Goal: Answer question/provide support: Answer question/provide support

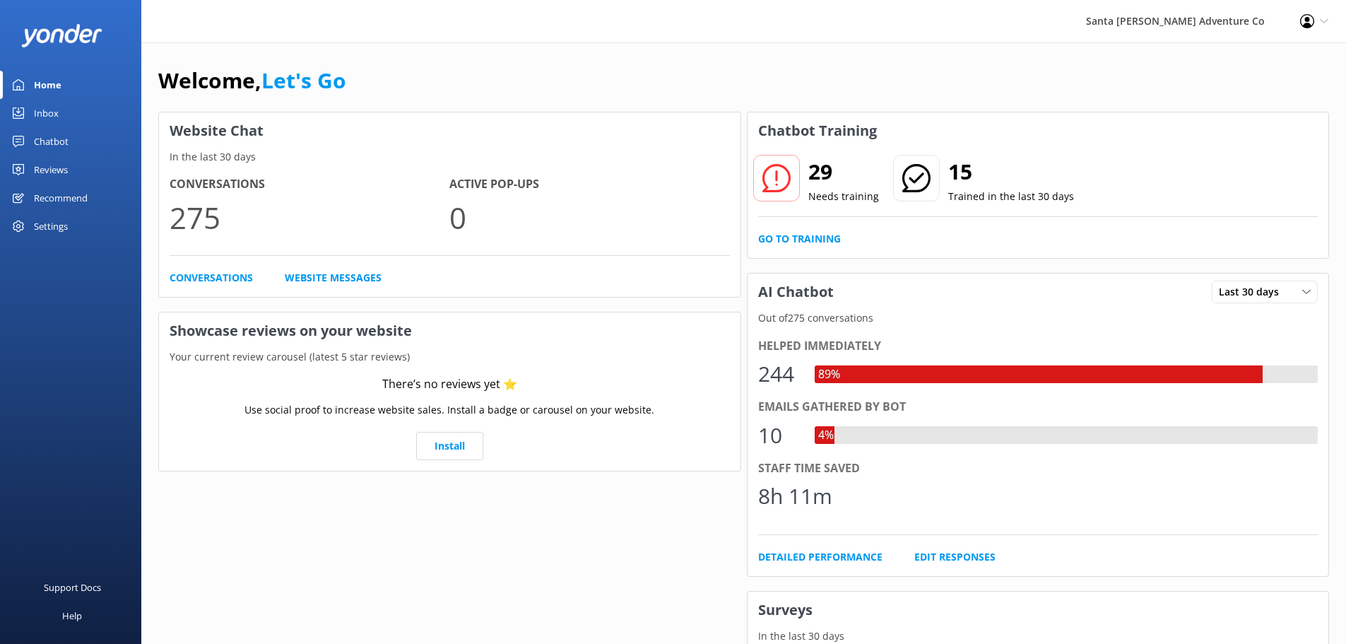
click at [48, 142] on div "Chatbot" at bounding box center [51, 141] width 35 height 28
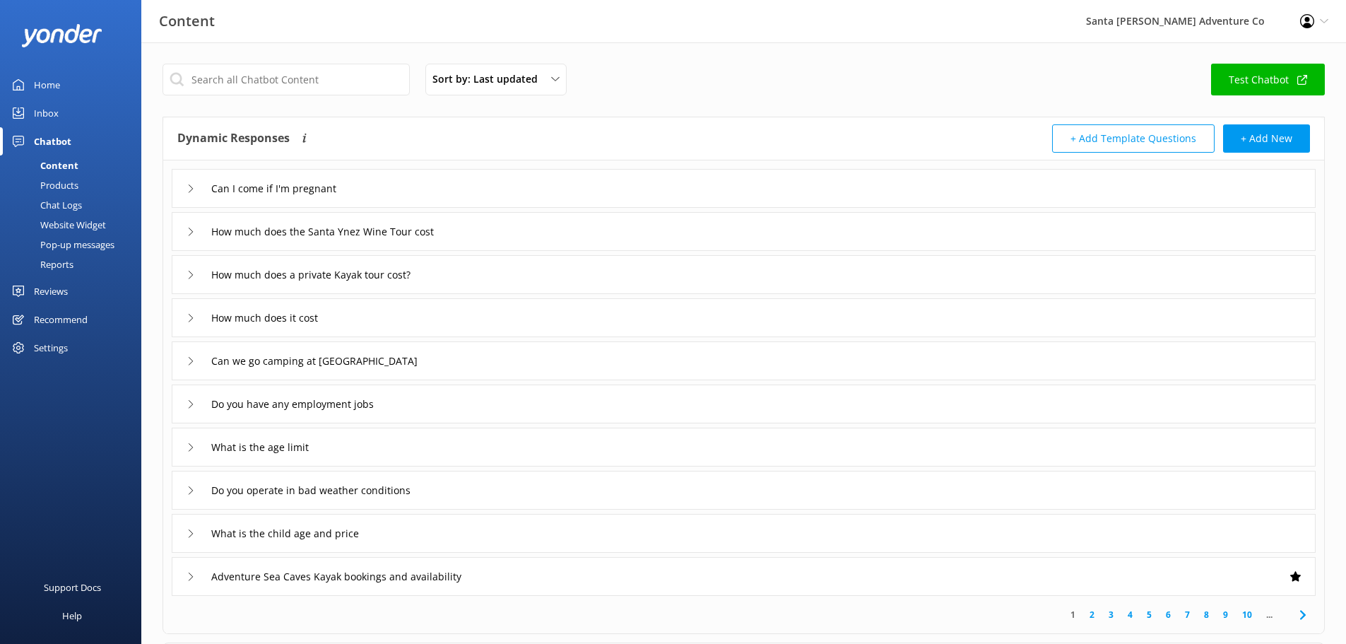
click at [46, 114] on div "Inbox" at bounding box center [46, 113] width 25 height 28
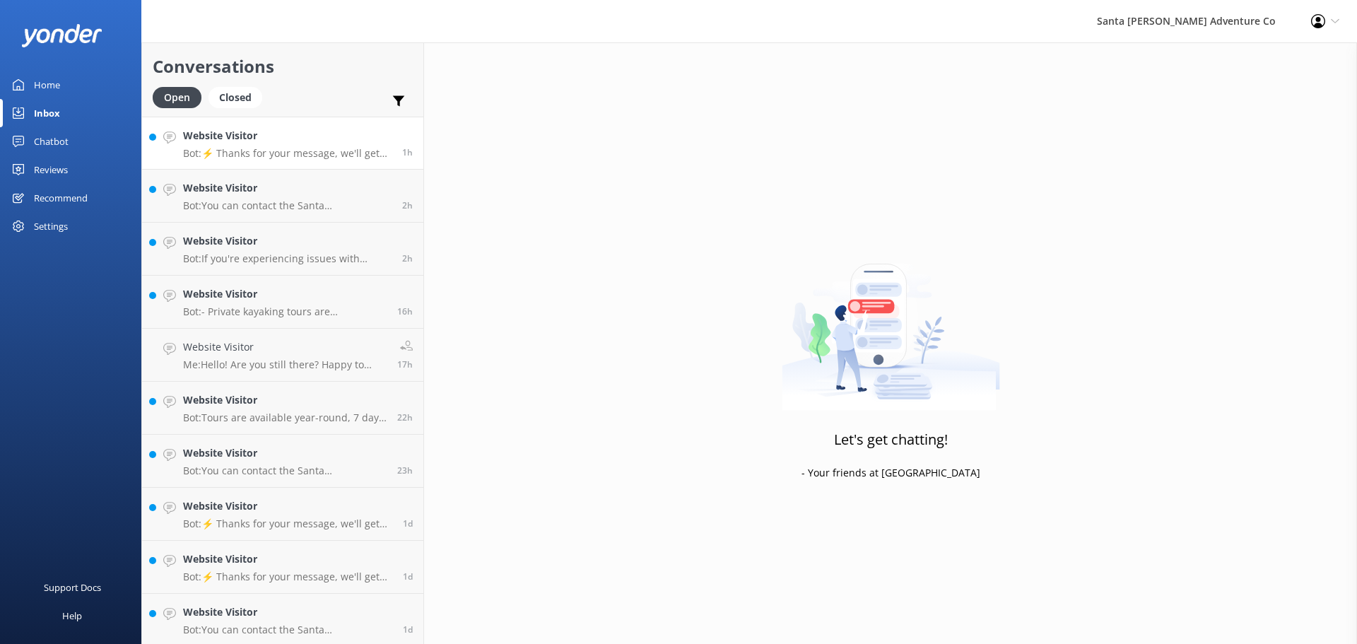
click at [302, 155] on p "Bot: ⚡ Thanks for your message, we'll get back to you as soon as we can. You're…" at bounding box center [287, 153] width 208 height 13
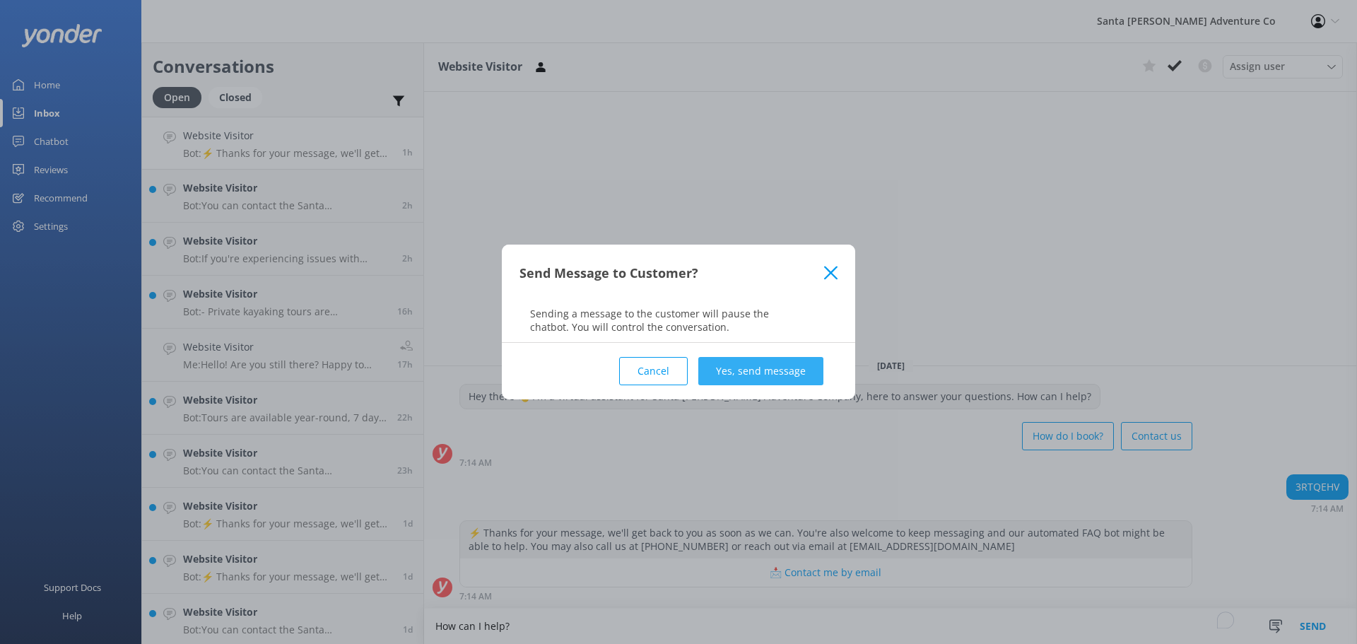
type textarea "How can I help?"
click at [733, 371] on button "Yes, send message" at bounding box center [760, 371] width 125 height 28
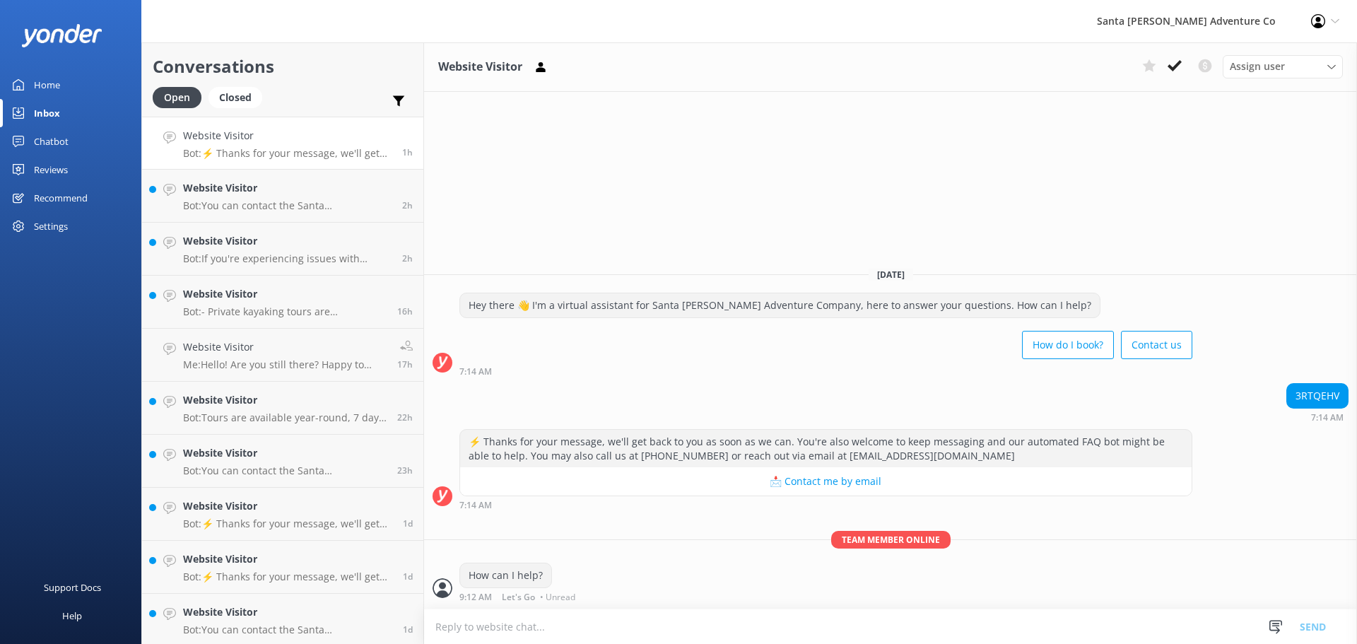
click at [633, 623] on textarea "To enrich screen reader interactions, please activate Accessibility in Grammarl…" at bounding box center [890, 626] width 933 height 35
type textarea "W"
click at [302, 191] on h4 "Website Visitor" at bounding box center [287, 188] width 208 height 16
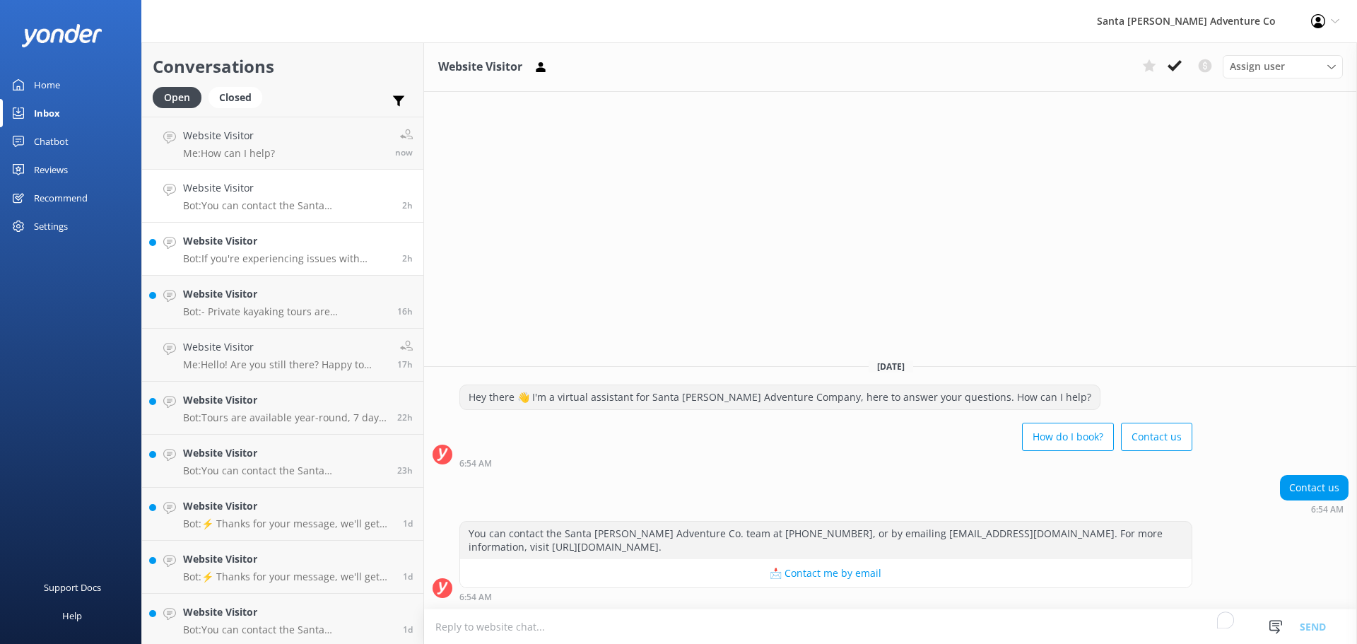
click at [297, 242] on h4 "Website Visitor" at bounding box center [287, 241] width 208 height 16
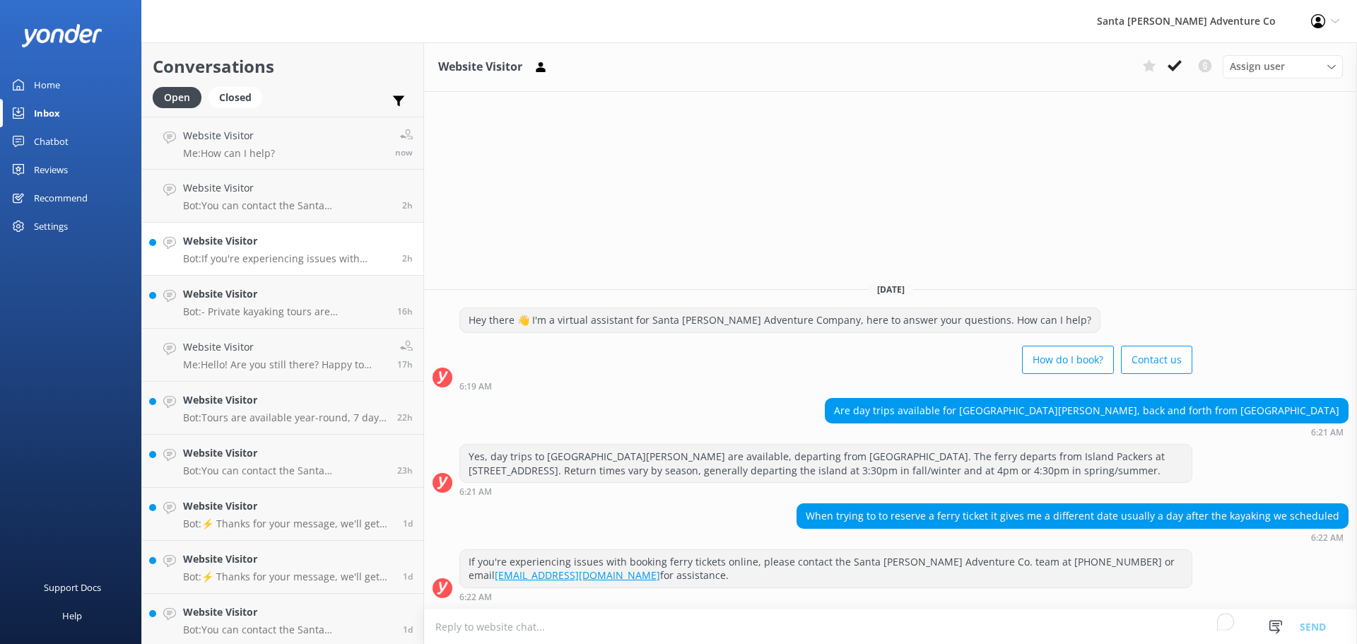
scroll to position [589, 0]
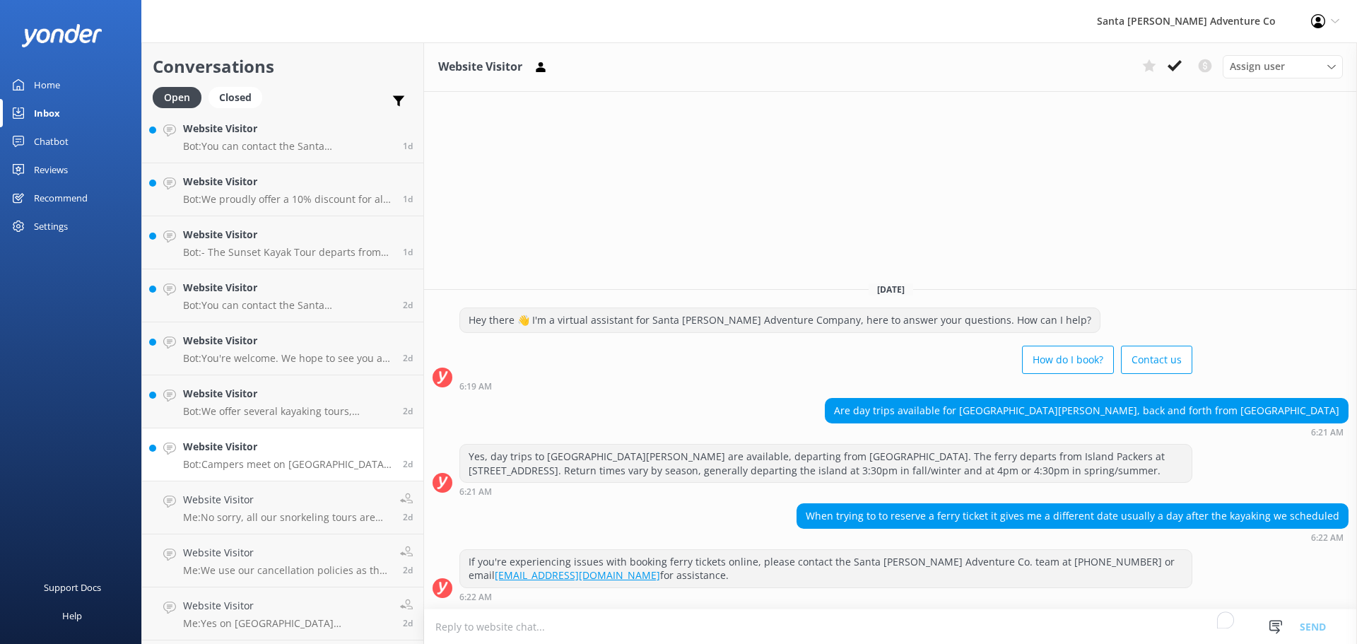
click at [294, 448] on h4 "Website Visitor" at bounding box center [287, 447] width 209 height 16
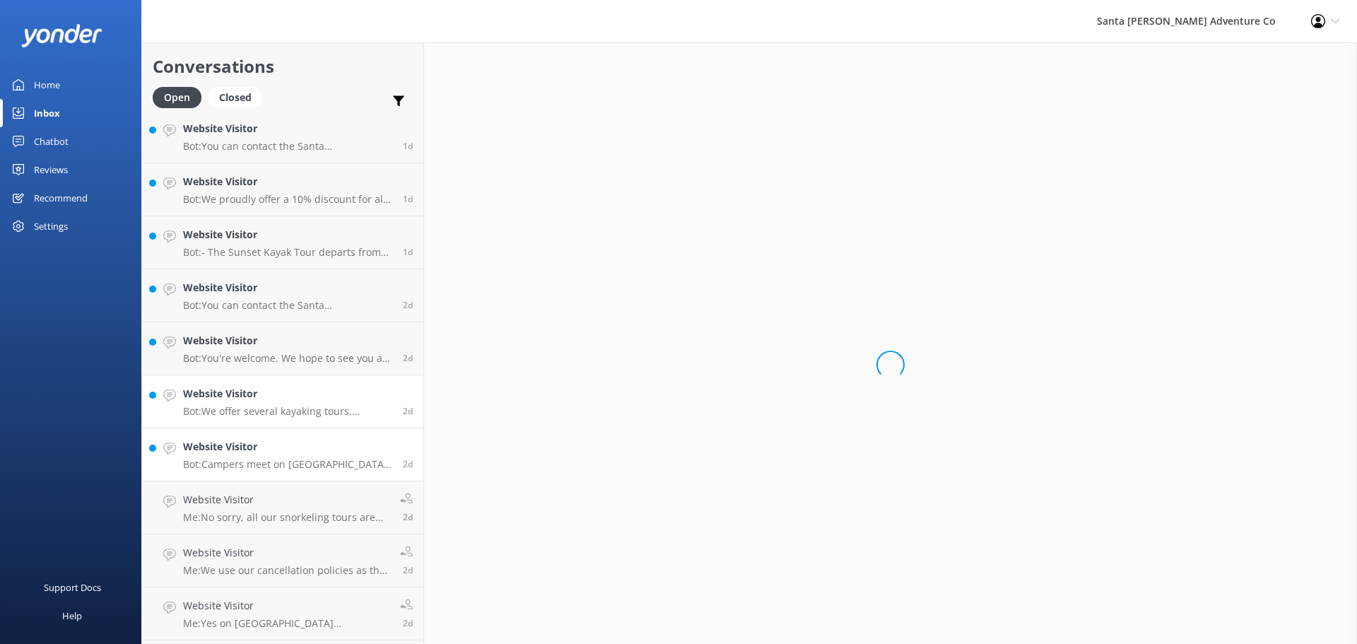
click at [271, 406] on p "Bot: We offer several kayaking tours, including: - [GEOGRAPHIC_DATA], [GEOGRAPH…" at bounding box center [287, 411] width 209 height 13
click at [261, 359] on p "Bot: You're welcome. We hope to see you at [GEOGRAPHIC_DATA][PERSON_NAME] Adven…" at bounding box center [287, 358] width 209 height 13
click at [266, 293] on h4 "Website Visitor" at bounding box center [287, 288] width 209 height 16
click at [270, 228] on h4 "Website Visitor" at bounding box center [287, 235] width 209 height 16
click at [268, 188] on h4 "Website Visitor" at bounding box center [287, 182] width 209 height 16
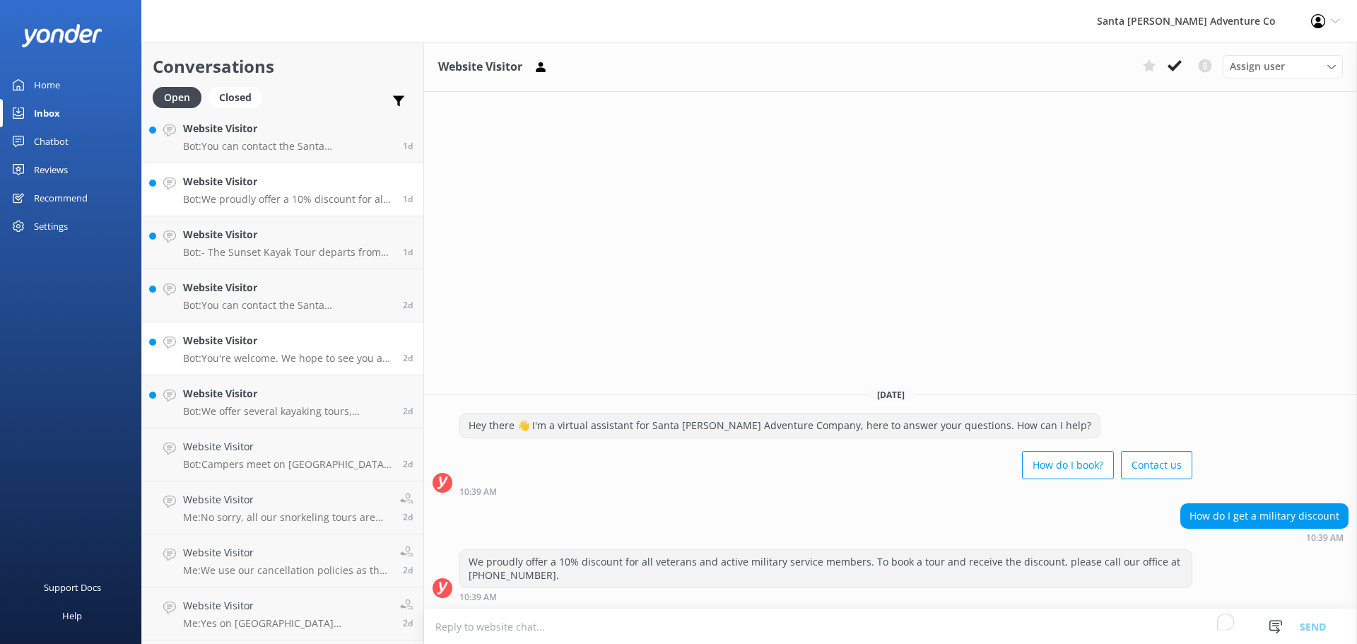
scroll to position [354, 0]
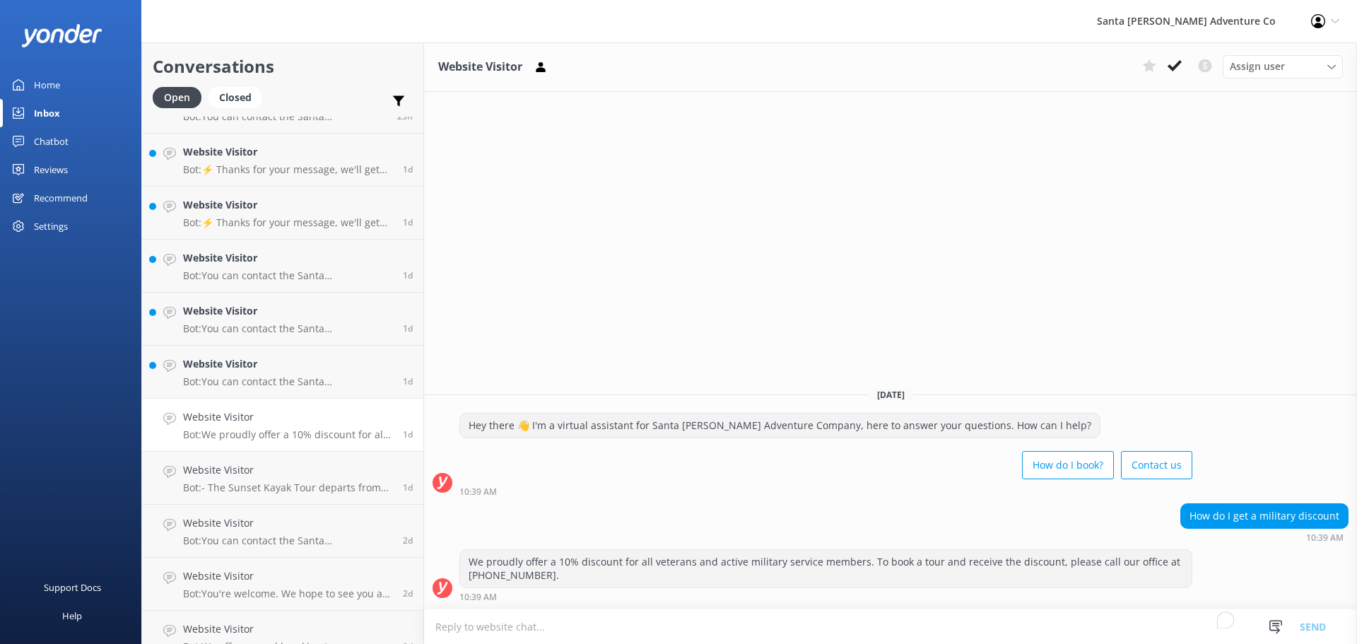
click at [251, 430] on p "Bot: We proudly offer a 10% discount for all veterans and active military servi…" at bounding box center [287, 434] width 209 height 13
click at [261, 365] on h4 "Website Visitor" at bounding box center [287, 364] width 209 height 16
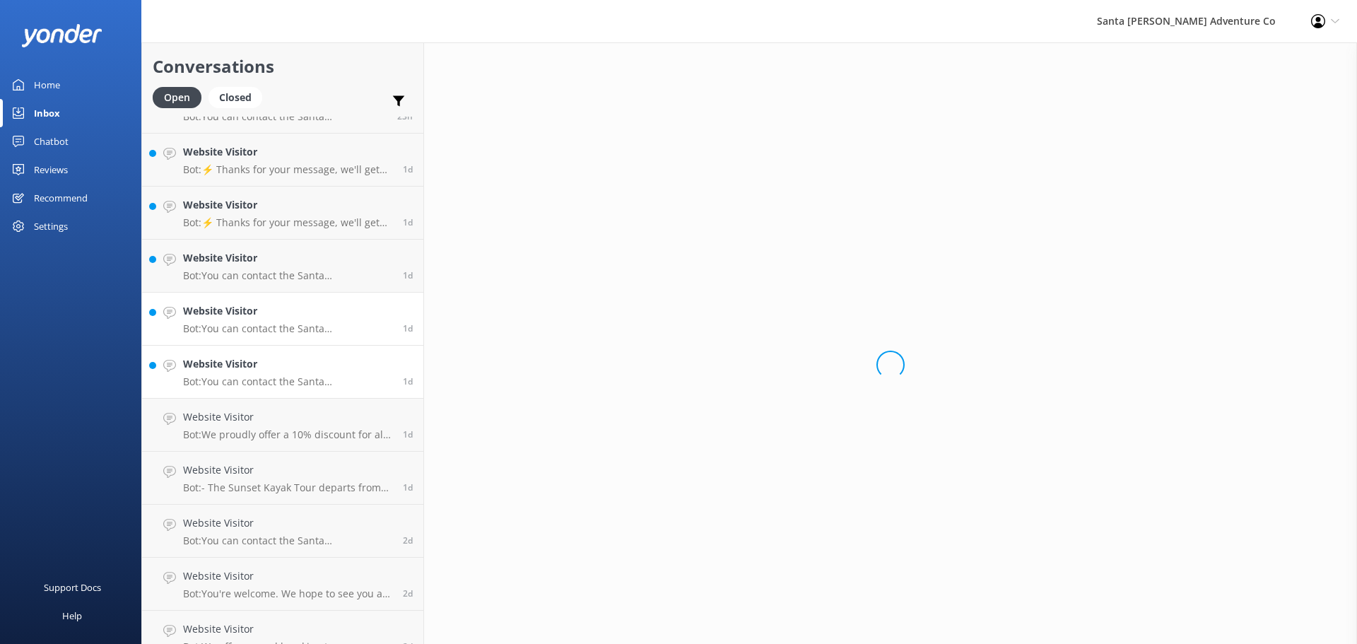
click at [262, 315] on h4 "Website Visitor" at bounding box center [287, 311] width 209 height 16
click at [264, 269] on p "Bot: You can contact the Santa [PERSON_NAME] Adventure Co. team at [PHONE_NUMBE…" at bounding box center [287, 275] width 209 height 13
click at [264, 208] on h4 "Website Visitor" at bounding box center [287, 205] width 209 height 16
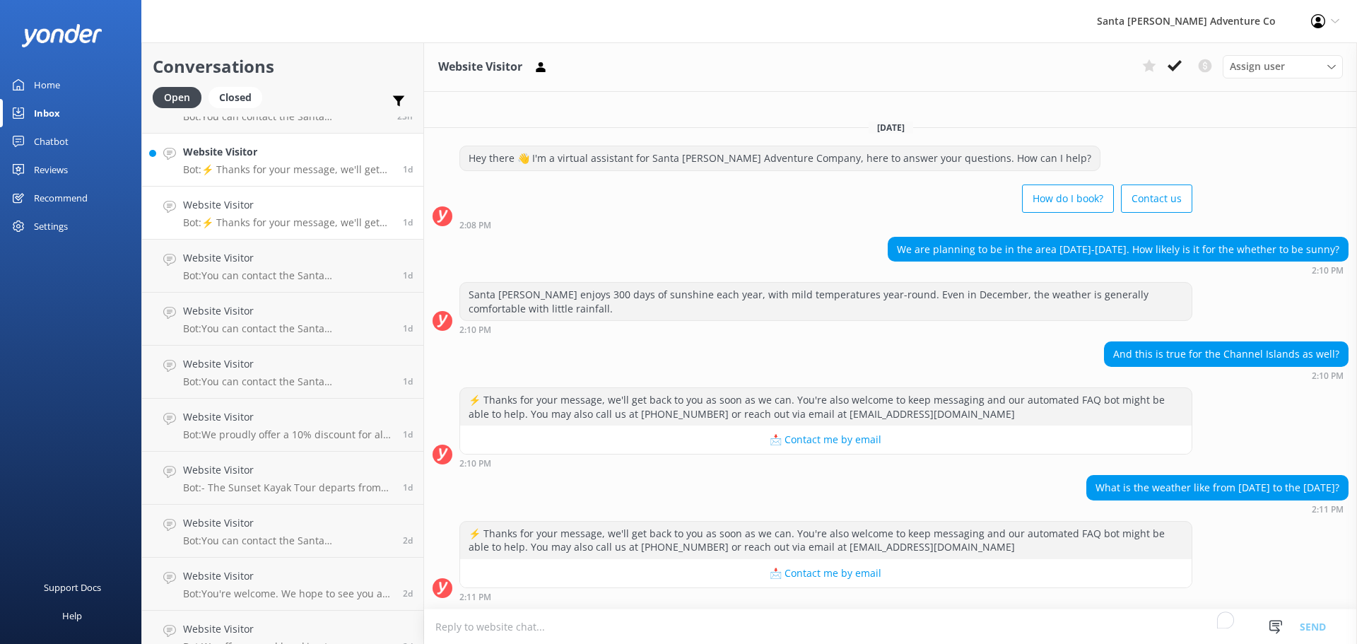
click at [242, 144] on h4 "Website Visitor" at bounding box center [287, 152] width 209 height 16
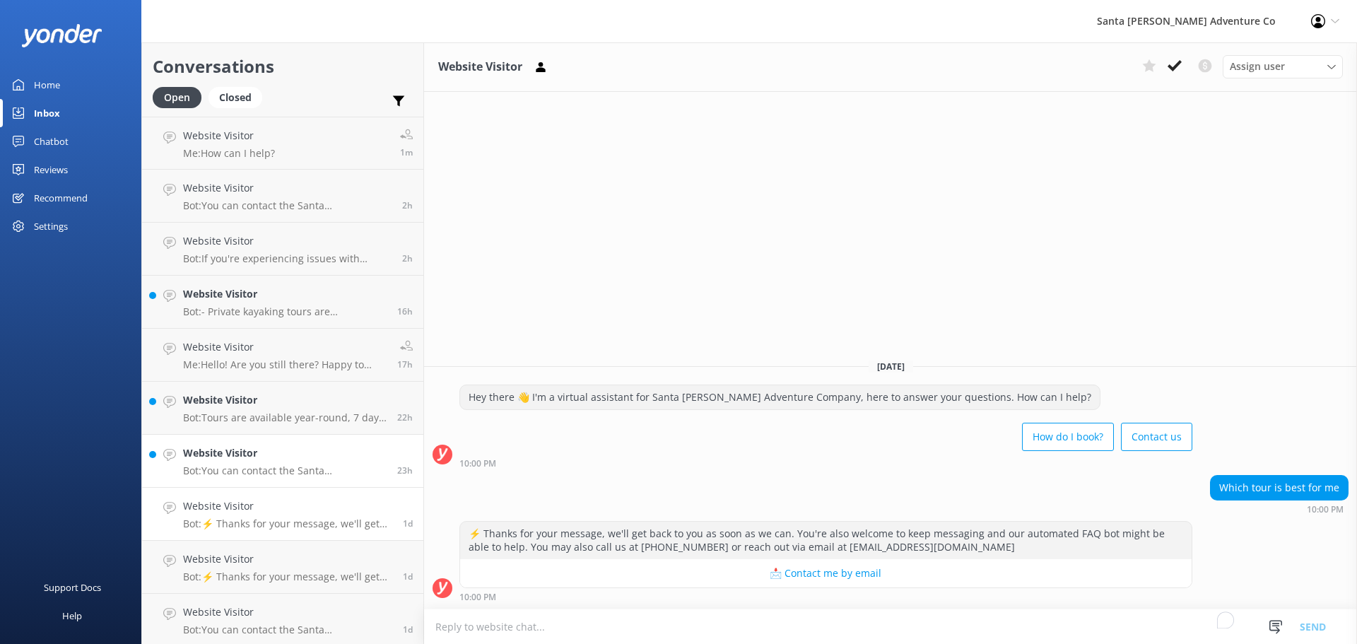
click at [242, 471] on p "Bot: You can contact the Santa [PERSON_NAME] Adventure Co. team at [PHONE_NUMBE…" at bounding box center [285, 470] width 204 height 13
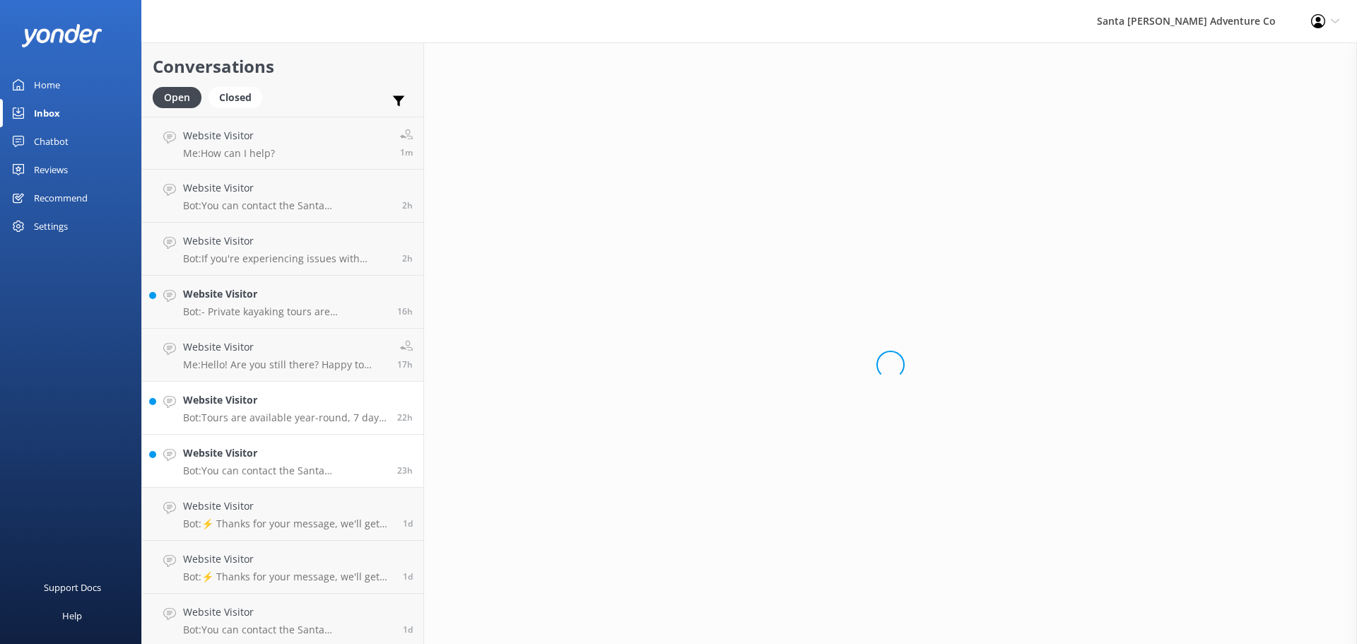
click at [247, 403] on h4 "Website Visitor" at bounding box center [285, 400] width 204 height 16
click at [257, 305] on p "Bot: - Private kayaking tours are customized itineraries available for online b…" at bounding box center [285, 311] width 204 height 13
